Goal: Transaction & Acquisition: Purchase product/service

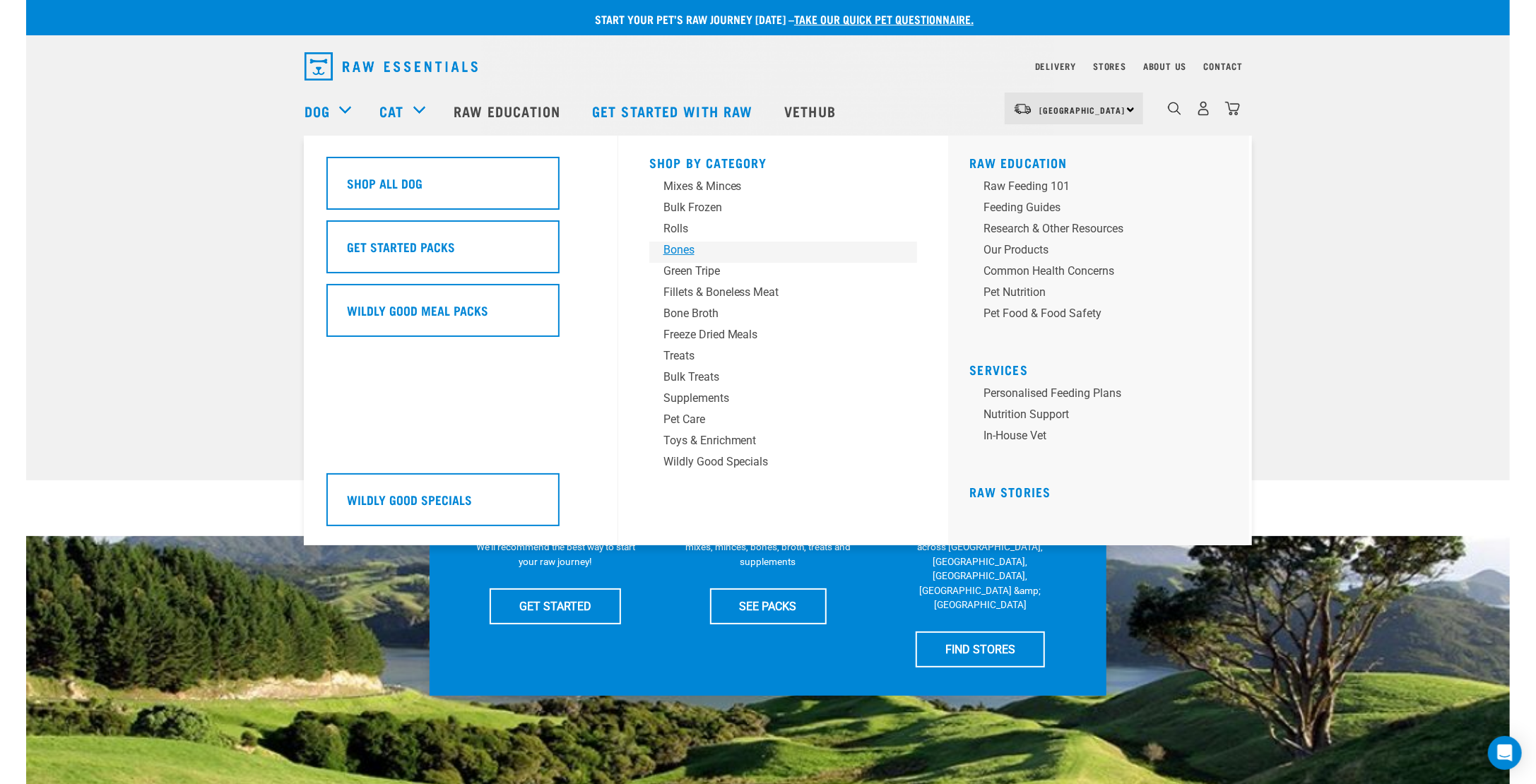
click at [670, 249] on div "Bones" at bounding box center [773, 250] width 220 height 17
click at [683, 252] on div "Bones" at bounding box center [773, 250] width 220 height 17
click at [682, 252] on div "Bones" at bounding box center [773, 250] width 220 height 17
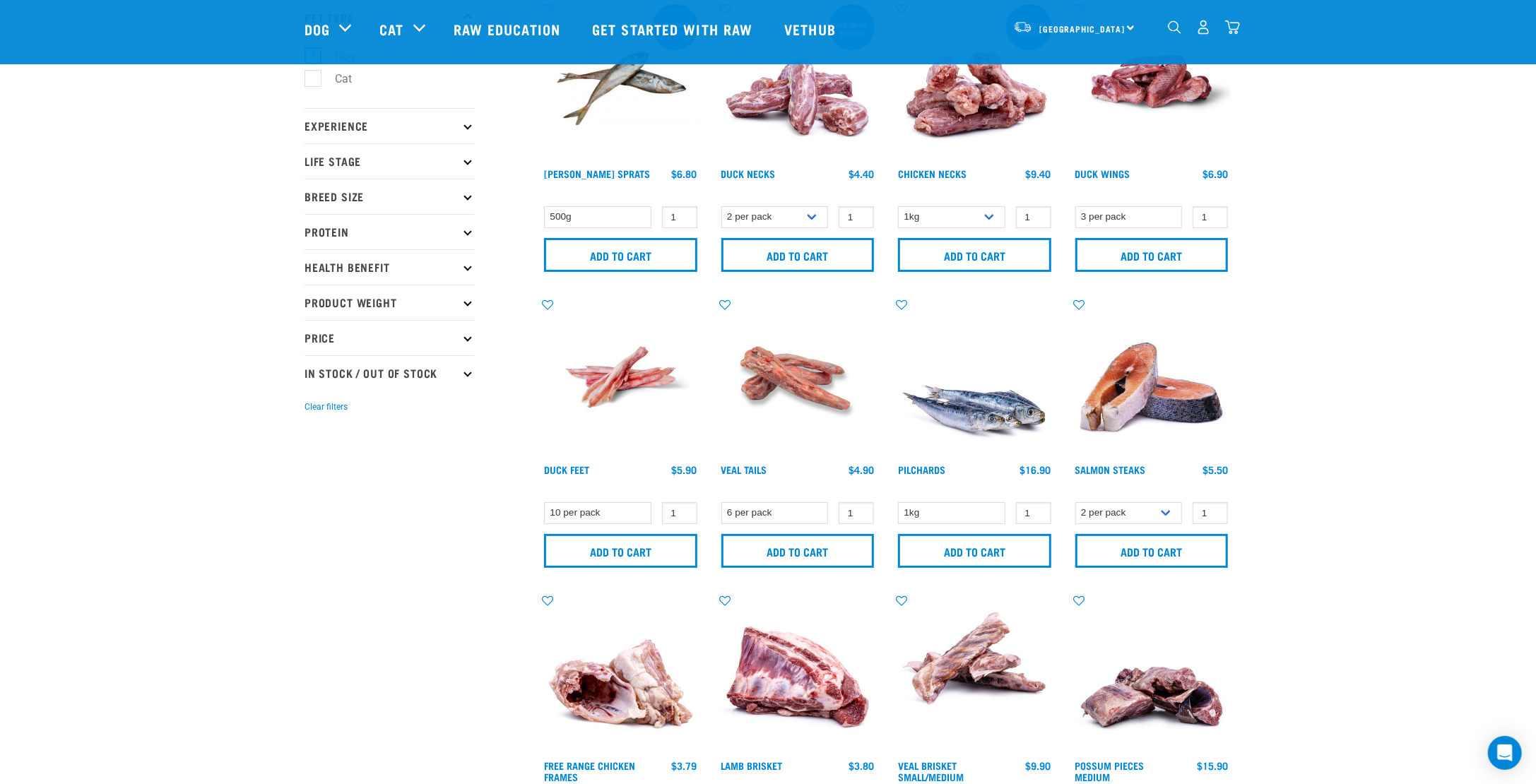
scroll to position [141, 0]
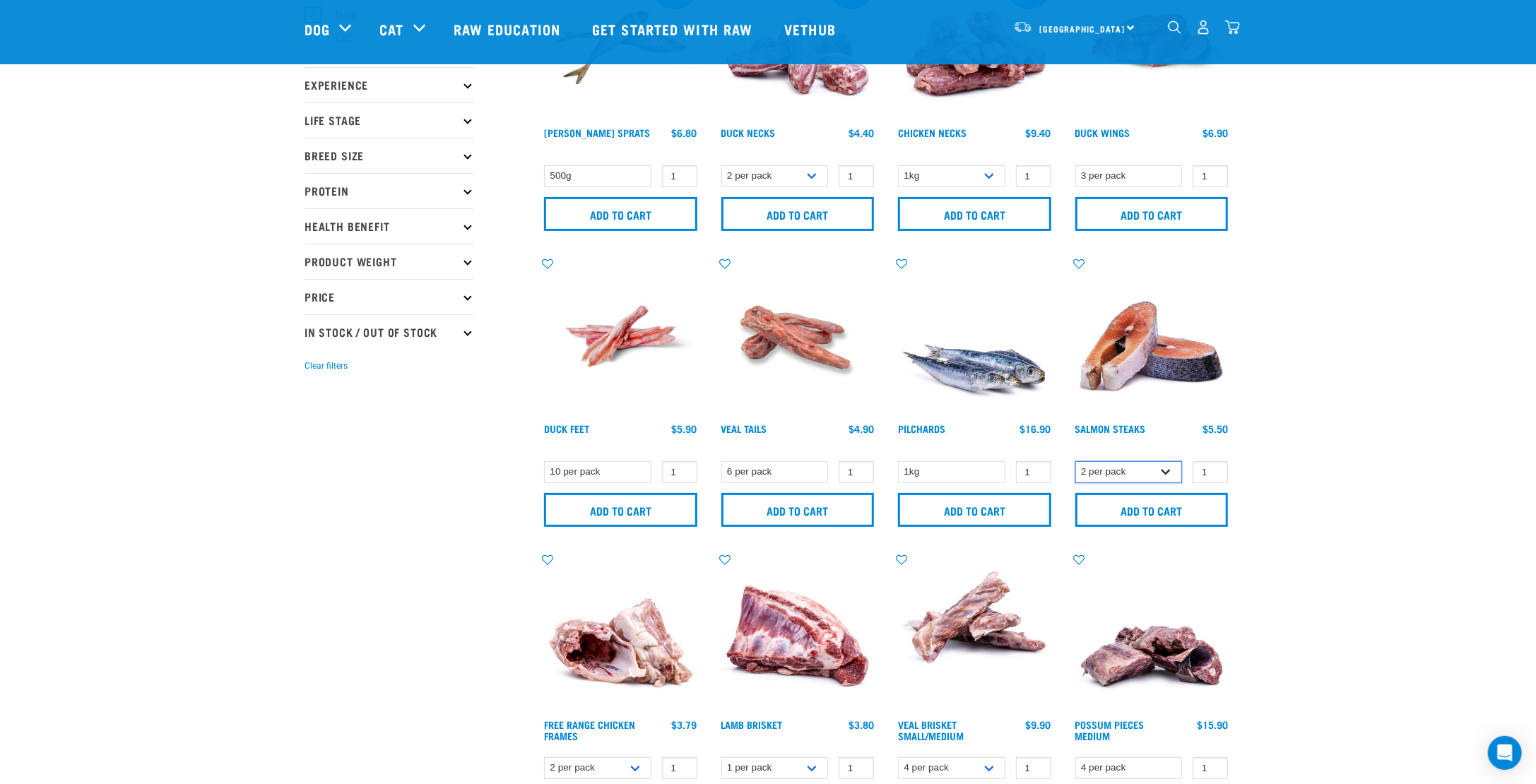
click at [1118, 470] on select "2 per pack 3 per pack" at bounding box center [1129, 472] width 107 height 22
click at [1076, 461] on select "2 per pack 3 per pack" at bounding box center [1129, 472] width 107 height 22
click at [1112, 474] on select "2 per pack 3 per pack" at bounding box center [1129, 472] width 107 height 22
select select "829"
click at [1076, 461] on select "2 per pack 3 per pack" at bounding box center [1129, 472] width 107 height 22
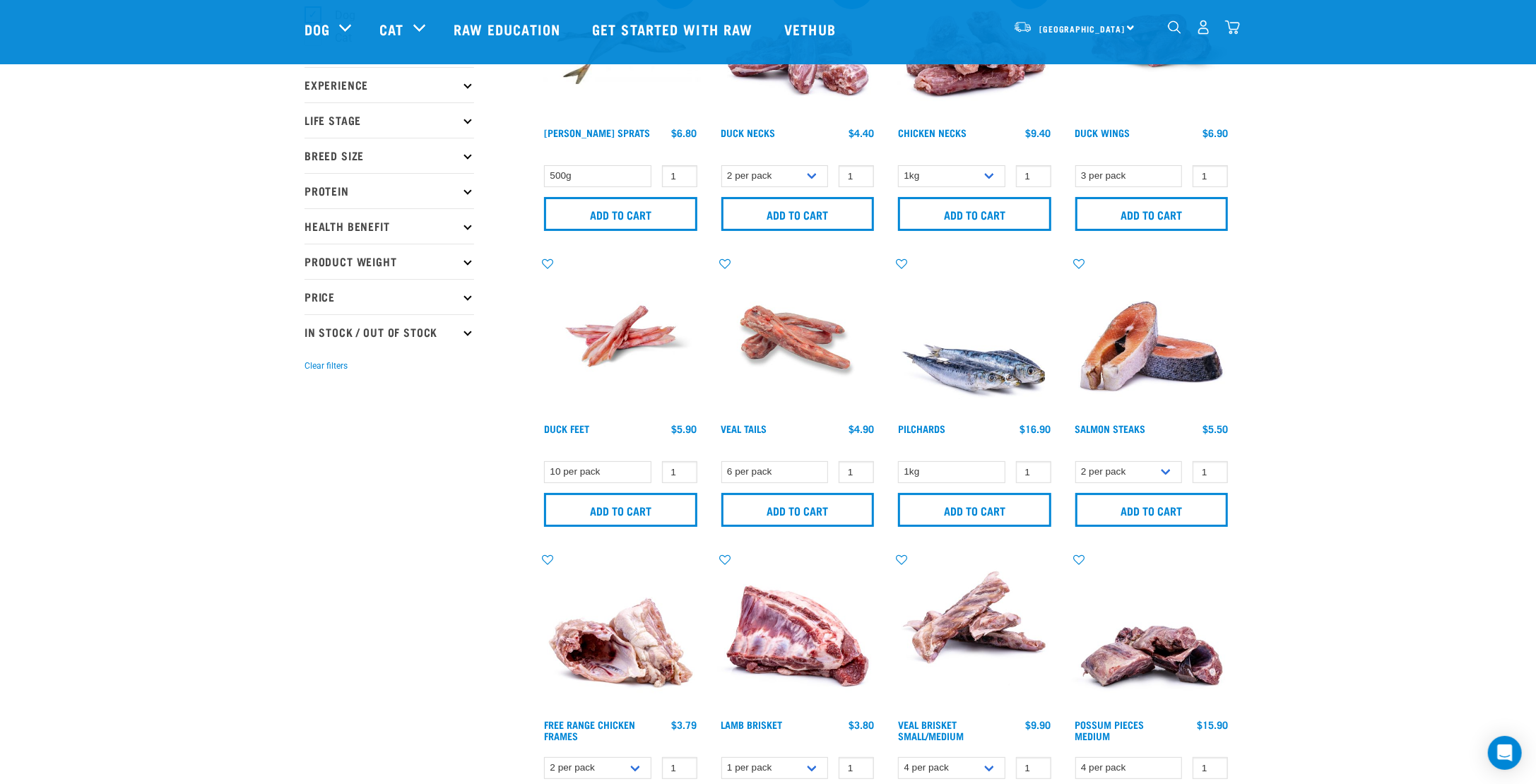
click at [1134, 394] on img at bounding box center [1152, 336] width 160 height 160
click at [1114, 334] on img at bounding box center [1152, 336] width 160 height 160
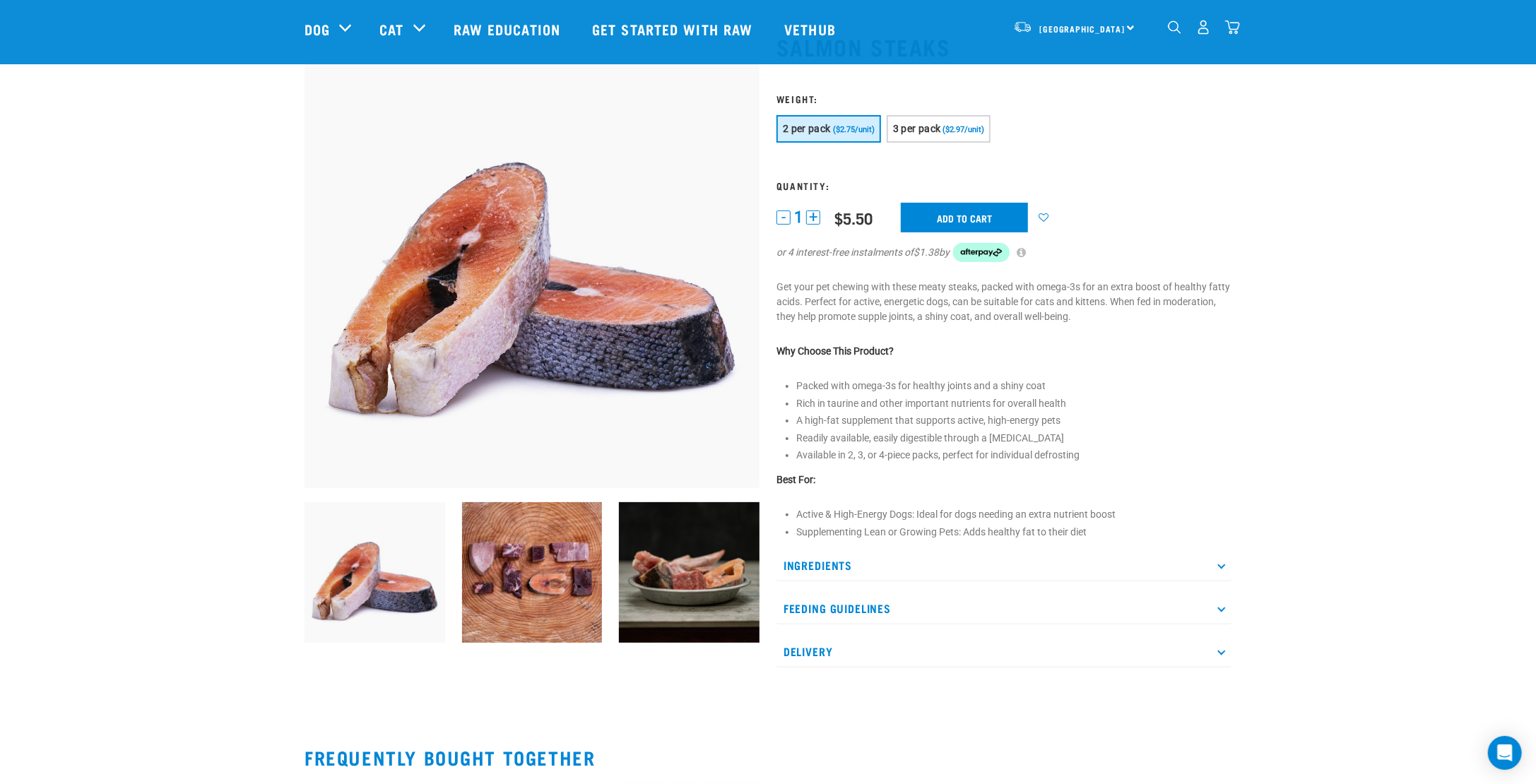
scroll to position [211, 0]
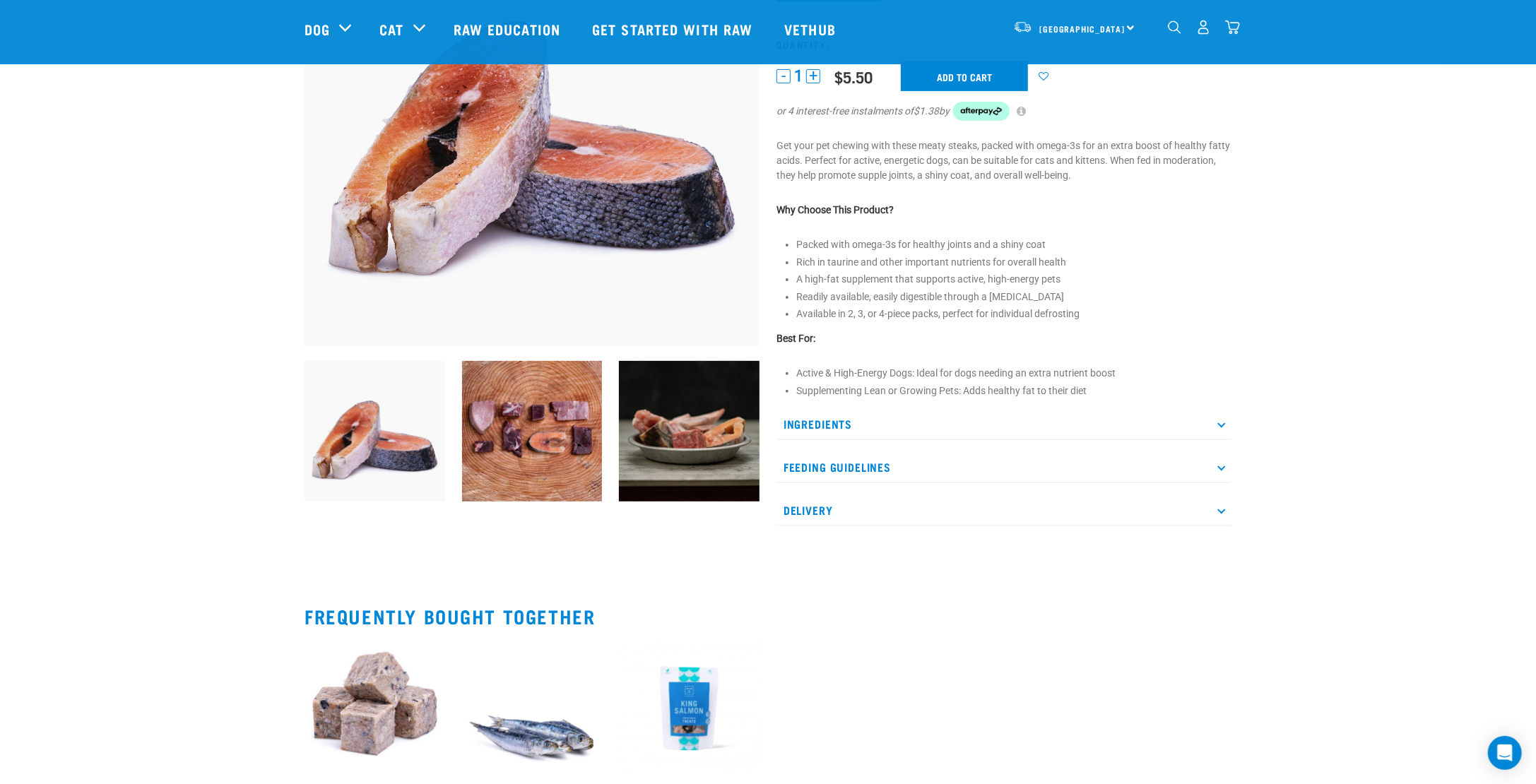
click at [936, 408] on p "Ingredients" at bounding box center [1005, 423] width 455 height 31
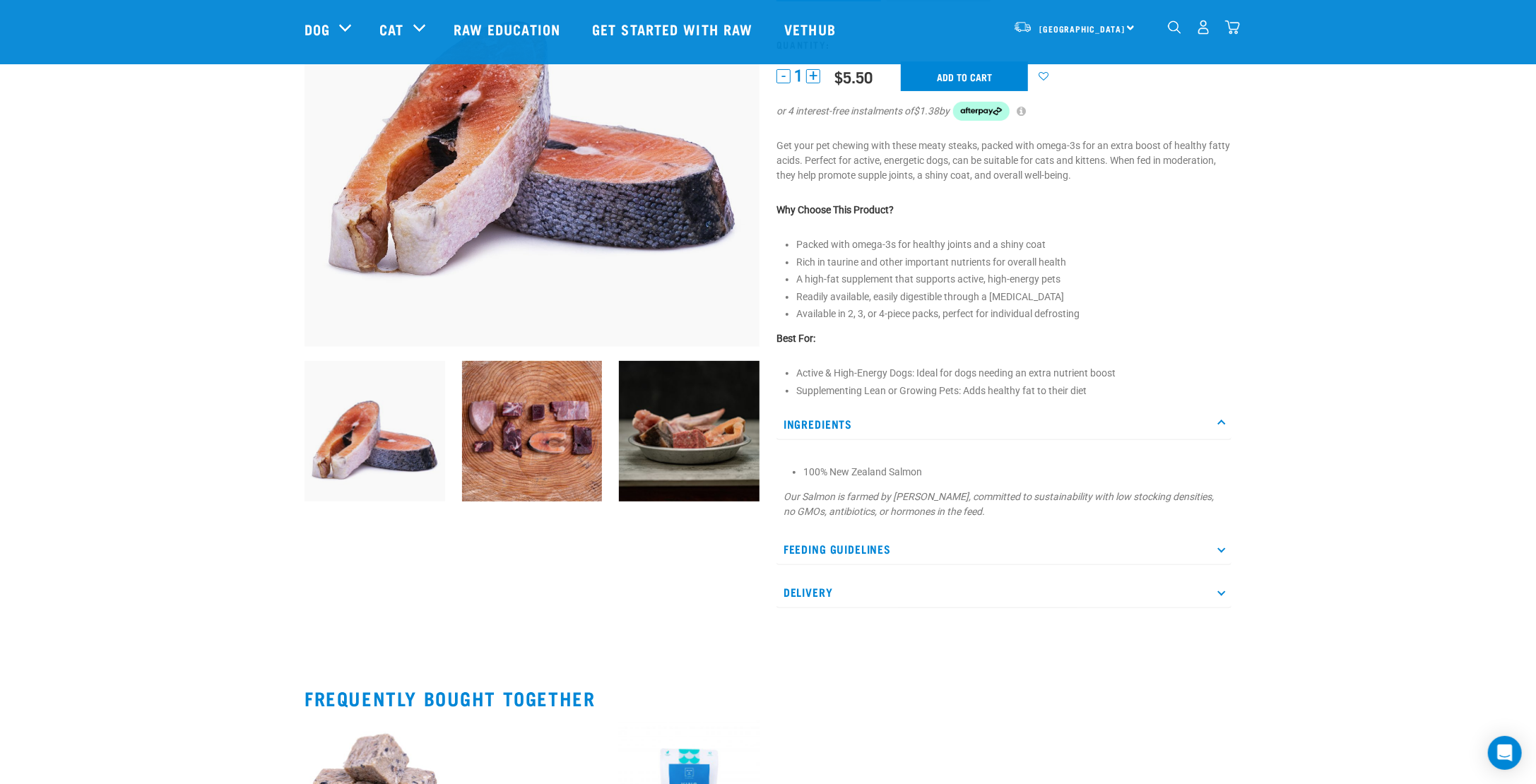
click at [993, 539] on p "Feeding Guidelines" at bounding box center [1005, 548] width 455 height 31
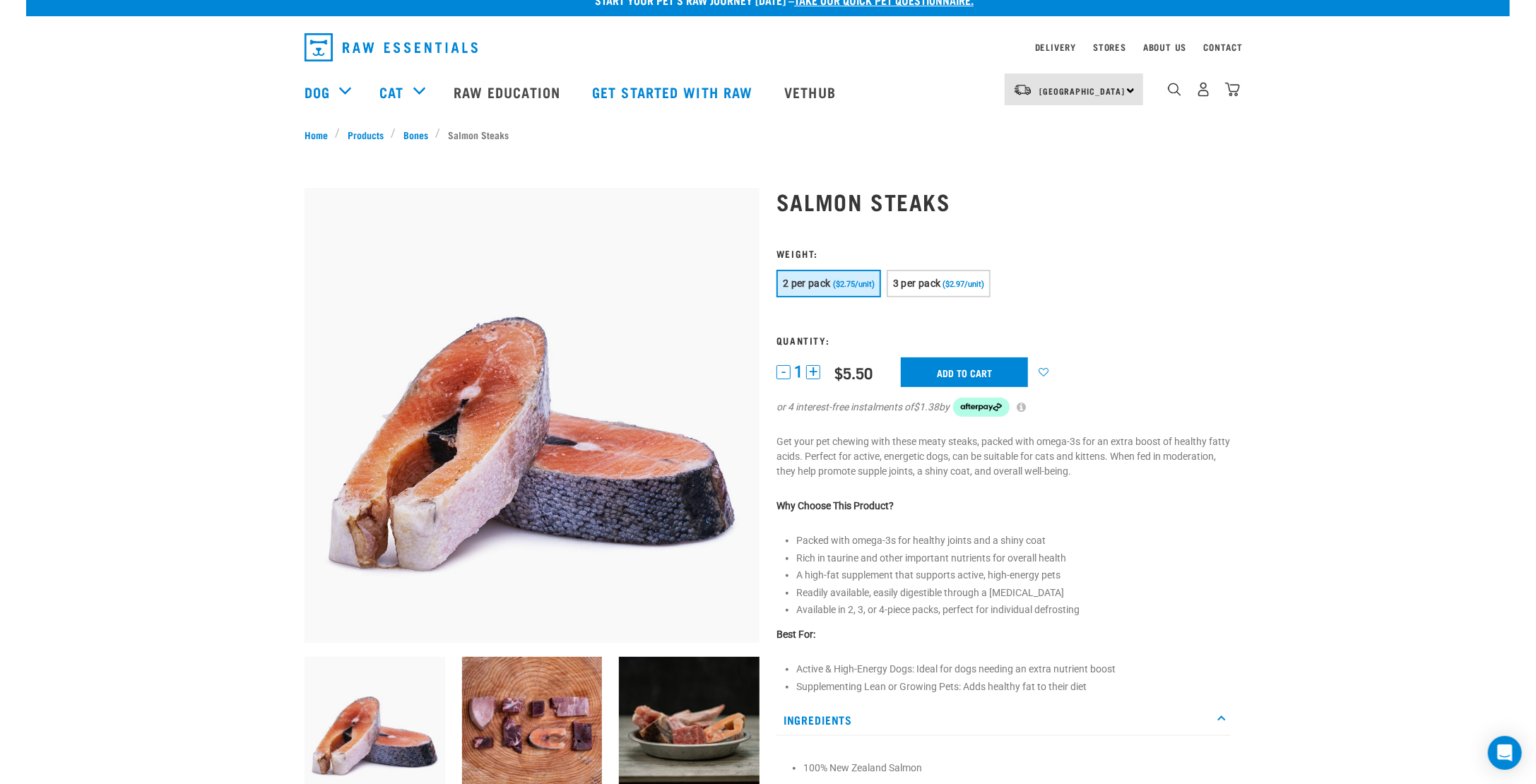
scroll to position [0, 0]
